Goal: Task Accomplishment & Management: Use online tool/utility

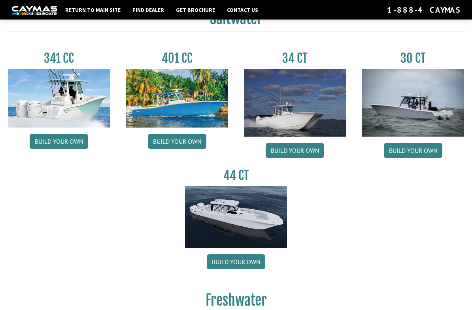
scroll to position [349, 0]
click at [406, 153] on link "Build your own" at bounding box center [413, 150] width 59 height 15
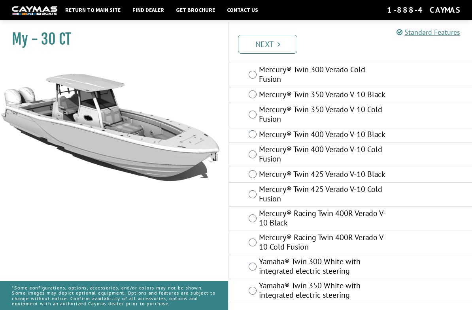
scroll to position [71, 0]
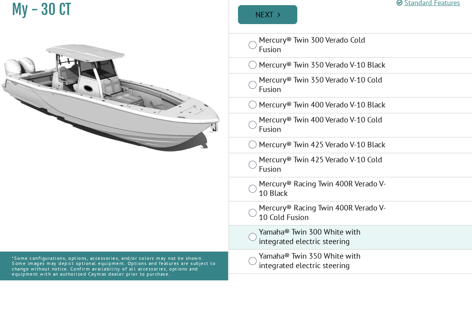
click at [265, 35] on link "Next" at bounding box center [267, 44] width 59 height 19
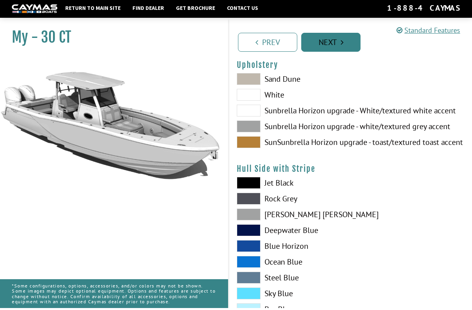
scroll to position [0, 0]
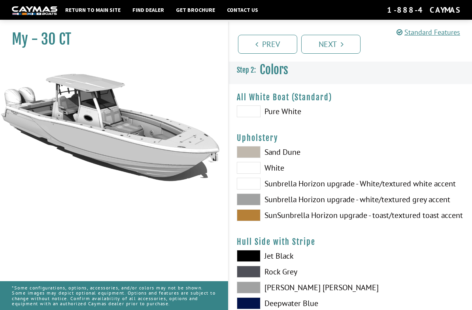
click at [252, 154] on span at bounding box center [249, 152] width 24 height 12
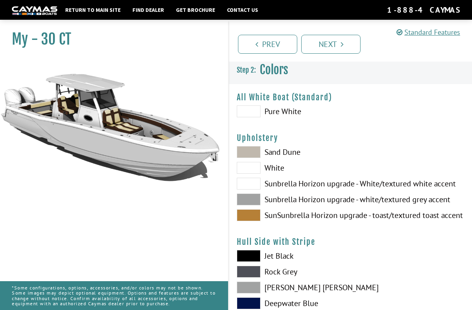
click at [252, 188] on span at bounding box center [249, 184] width 24 height 12
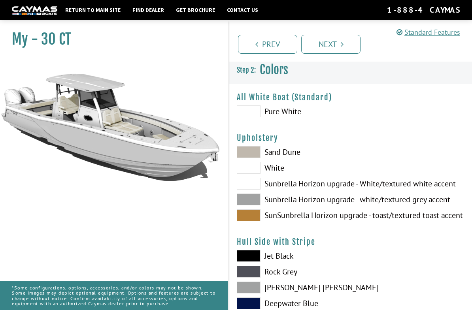
click at [250, 205] on span at bounding box center [249, 200] width 24 height 12
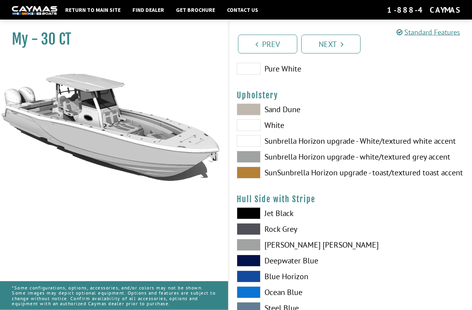
scroll to position [44, 0]
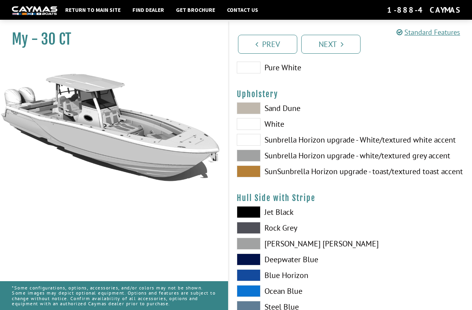
click at [252, 262] on span at bounding box center [249, 260] width 24 height 12
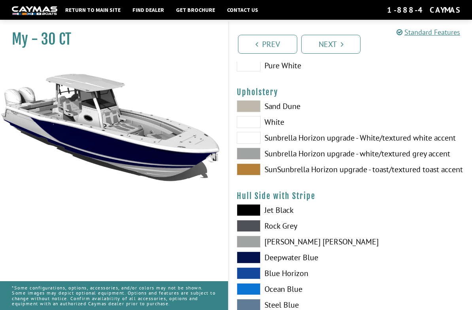
scroll to position [45, 0]
click at [249, 174] on span at bounding box center [249, 170] width 24 height 12
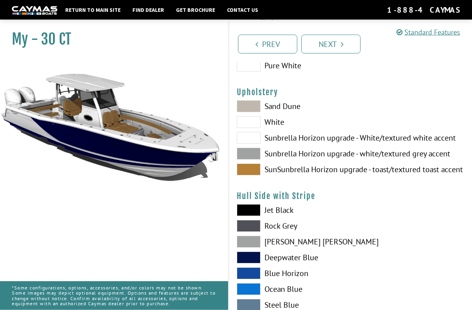
click at [252, 112] on span at bounding box center [249, 107] width 24 height 12
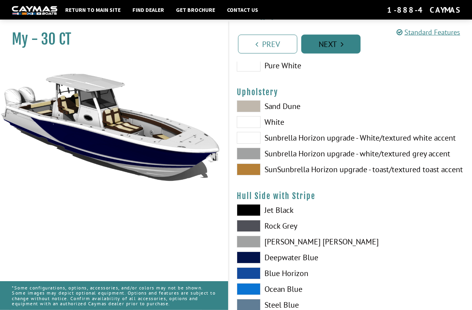
click at [326, 50] on link "Next" at bounding box center [330, 44] width 59 height 19
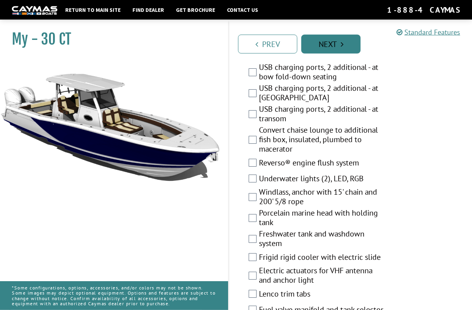
scroll to position [583, 0]
click at [251, 176] on div "Underwater lights (2), LED, RGB" at bounding box center [350, 180] width 243 height 16
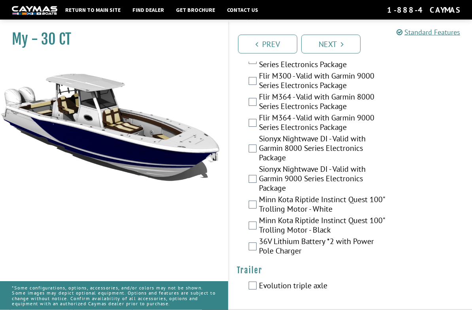
scroll to position [2293, 0]
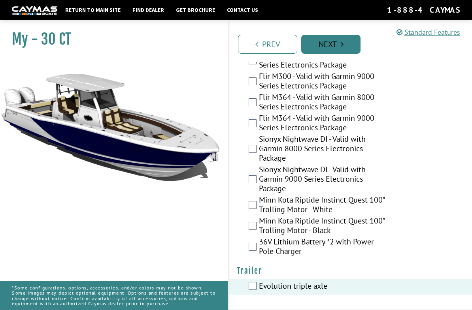
click at [325, 42] on link "Next" at bounding box center [330, 44] width 59 height 19
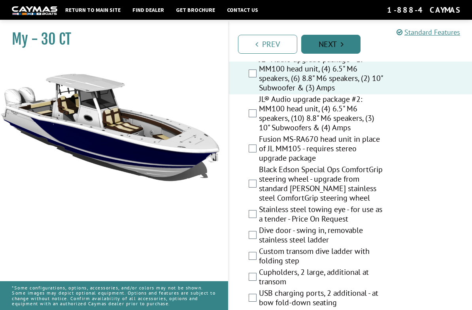
scroll to position [293, 0]
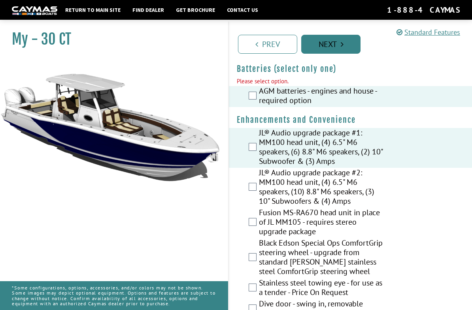
click at [336, 41] on link "Next" at bounding box center [330, 44] width 59 height 19
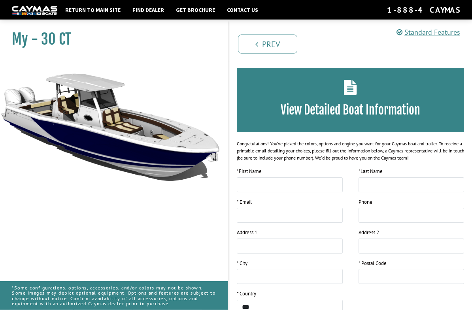
scroll to position [0, 0]
